Goal: Information Seeking & Learning: Learn about a topic

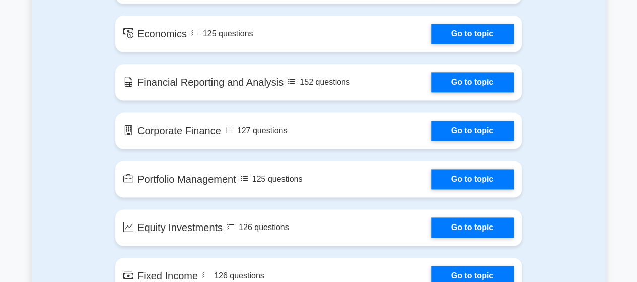
scroll to position [641, 0]
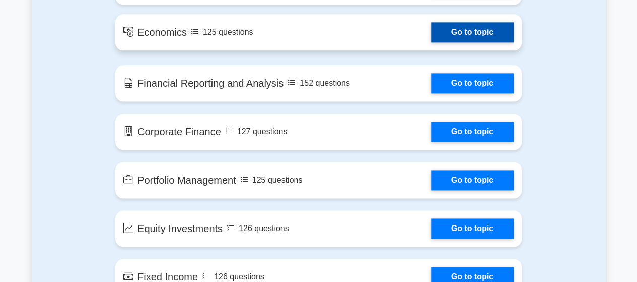
click at [458, 28] on link "Go to topic" at bounding box center [472, 32] width 83 height 20
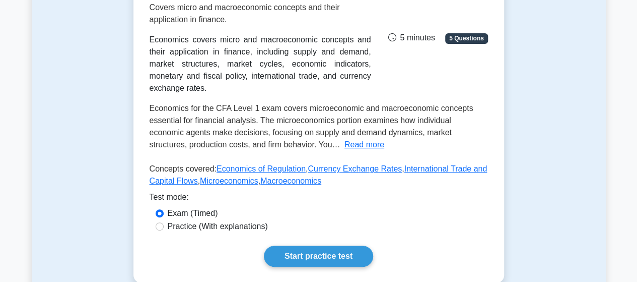
scroll to position [185, 0]
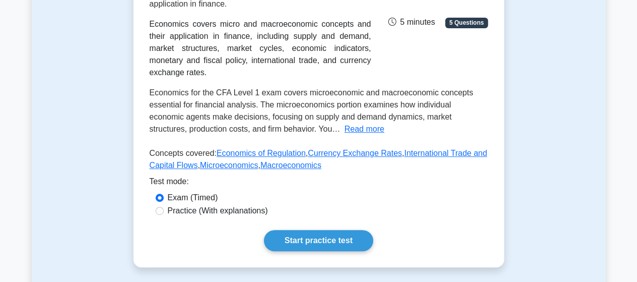
click at [249, 205] on label "Practice (With explanations)" at bounding box center [218, 211] width 100 height 12
click at [164, 207] on input "Practice (With explanations)" at bounding box center [160, 211] width 8 height 8
radio input "true"
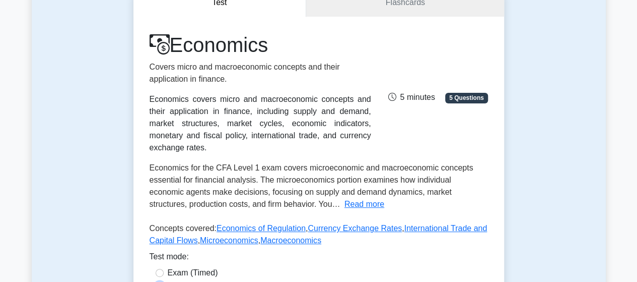
scroll to position [0, 0]
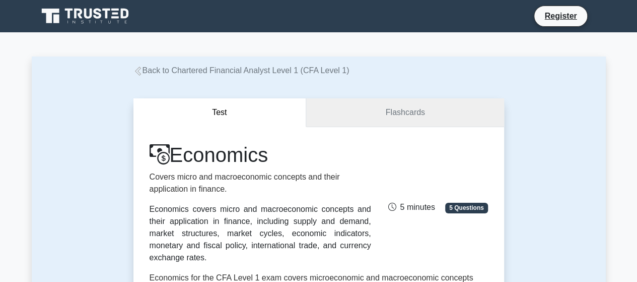
click at [380, 118] on link "Flashcards" at bounding box center [405, 112] width 198 height 29
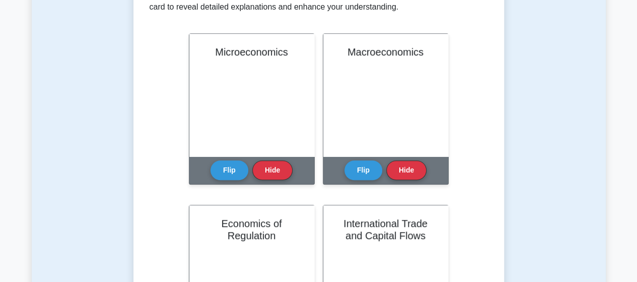
scroll to position [203, 0]
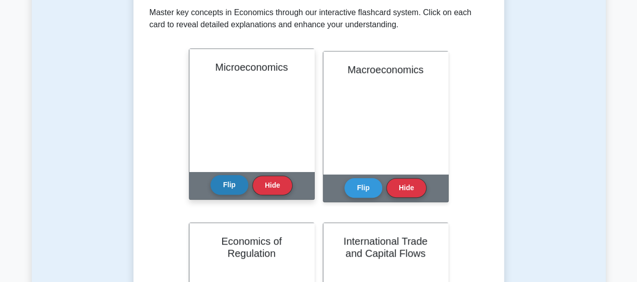
click at [242, 189] on button "Flip" at bounding box center [230, 185] width 38 height 20
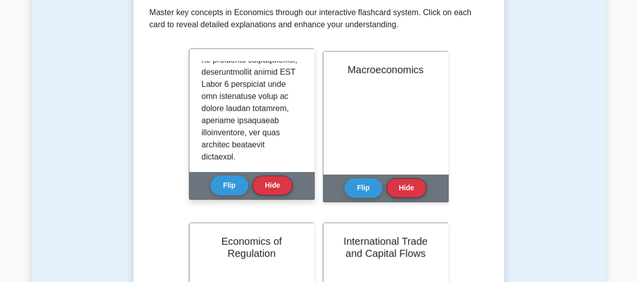
scroll to position [1191, 0]
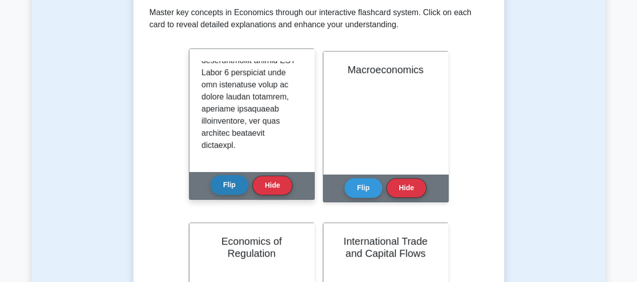
click at [229, 191] on button "Flip" at bounding box center [230, 185] width 38 height 20
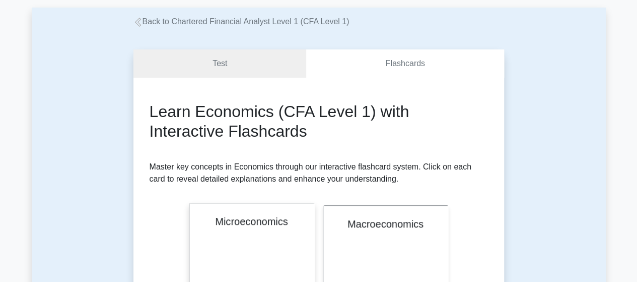
scroll to position [0, 0]
